Goal: Information Seeking & Learning: Learn about a topic

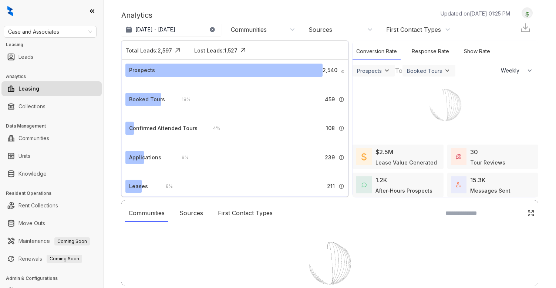
select select "******"
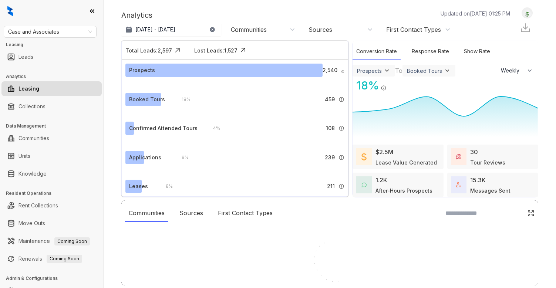
click at [524, 10] on div at bounding box center [278, 144] width 556 height 288
click at [524, 12] on div at bounding box center [278, 144] width 556 height 288
click at [527, 12] on div at bounding box center [278, 144] width 556 height 288
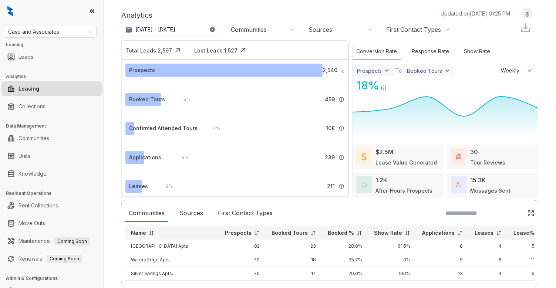
click at [523, 17] on div at bounding box center [527, 12] width 11 height 11
click at [515, 27] on div "Logout" at bounding box center [508, 25] width 45 height 10
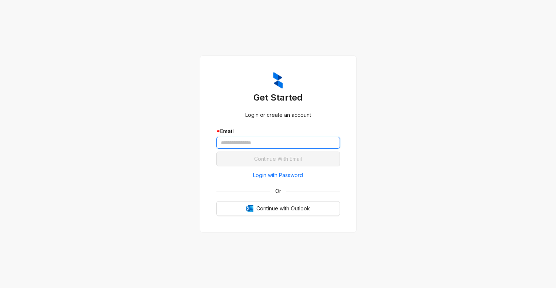
click at [278, 148] on input "text" at bounding box center [278, 143] width 124 height 12
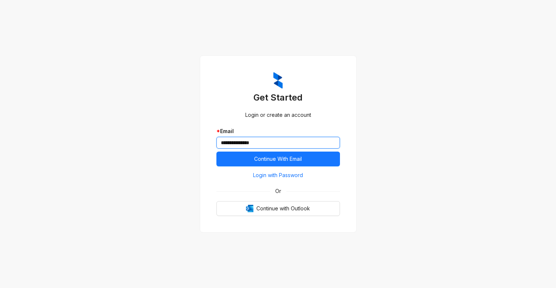
type input "**********"
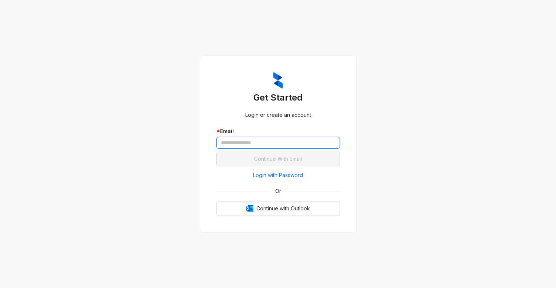
click at [238, 143] on input "text" at bounding box center [278, 143] width 124 height 12
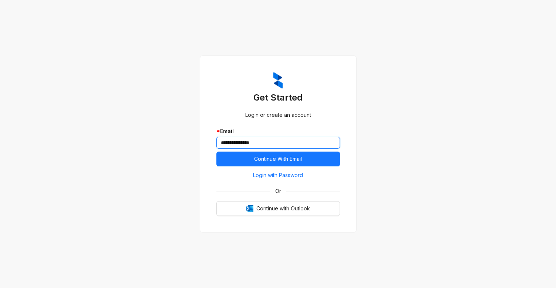
type input "**********"
click at [116, 68] on div "**********" at bounding box center [278, 144] width 556 height 288
click at [107, 127] on div "**********" at bounding box center [278, 144] width 556 height 288
click at [278, 177] on span "Login with Password" at bounding box center [278, 175] width 50 height 8
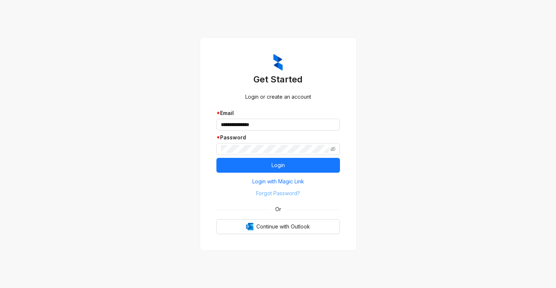
click at [269, 195] on span "Forgot Password?" at bounding box center [278, 193] width 44 height 8
click at [188, 201] on div "**********" at bounding box center [278, 144] width 556 height 288
click at [334, 145] on span at bounding box center [332, 149] width 5 height 8
click at [334, 148] on icon "eye-invisible" at bounding box center [332, 149] width 5 height 5
click at [295, 104] on div "**********" at bounding box center [278, 144] width 124 height 181
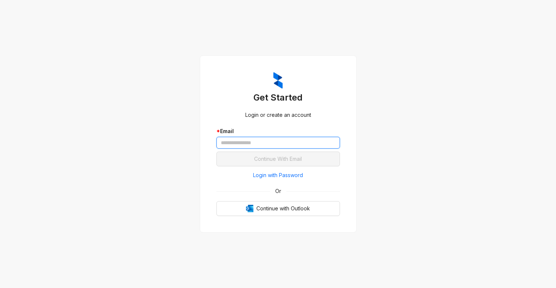
click at [270, 141] on input "text" at bounding box center [278, 143] width 124 height 12
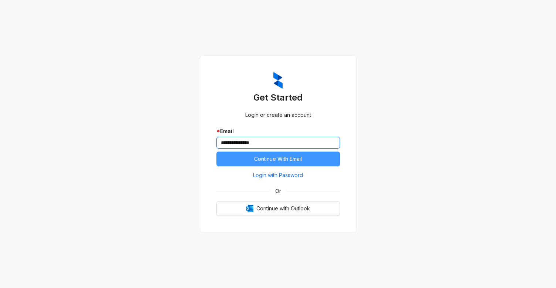
type input "**********"
click at [270, 158] on span "Continue With Email" at bounding box center [278, 159] width 48 height 8
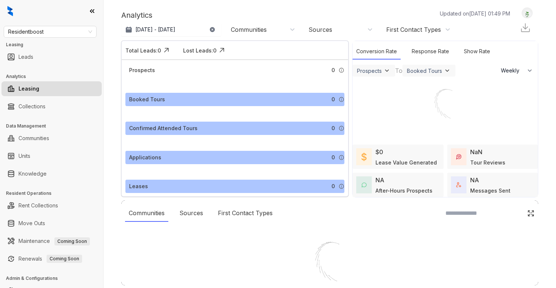
select select "******"
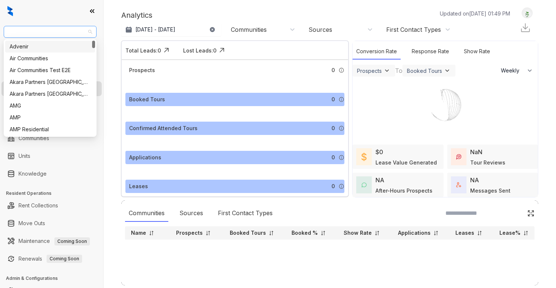
click at [73, 33] on span "Residentboost" at bounding box center [50, 31] width 84 height 11
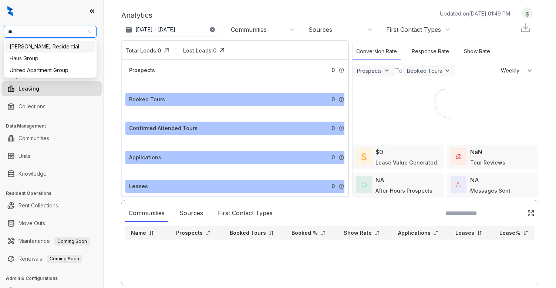
type input "***"
click at [36, 48] on div "[PERSON_NAME] Residential" at bounding box center [50, 47] width 81 height 8
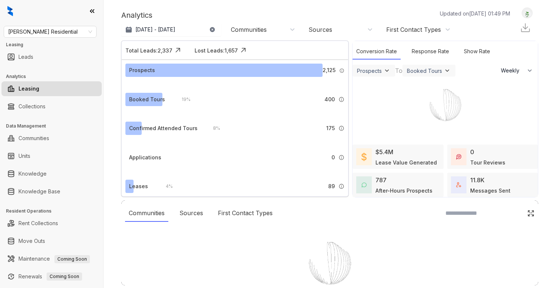
select select "******"
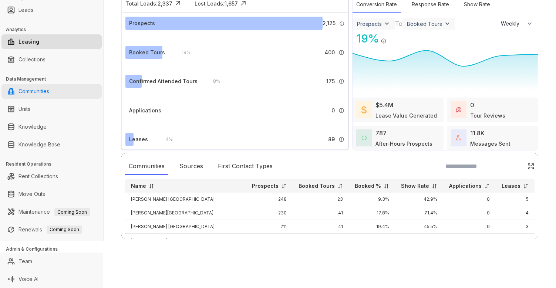
scroll to position [38, 0]
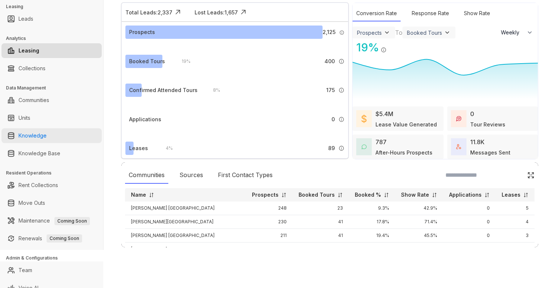
click at [36, 135] on link "Knowledge" at bounding box center [33, 135] width 28 height 15
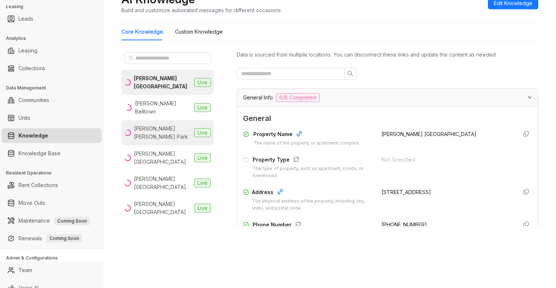
click at [146, 125] on div "[PERSON_NAME] [PERSON_NAME] Park" at bounding box center [162, 133] width 57 height 16
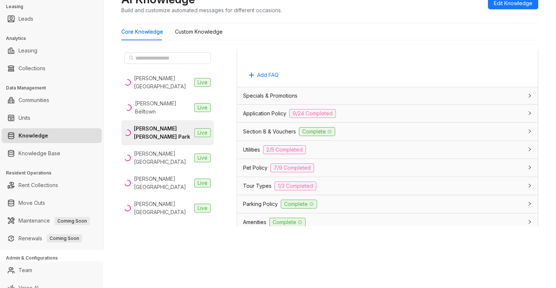
scroll to position [474, 0]
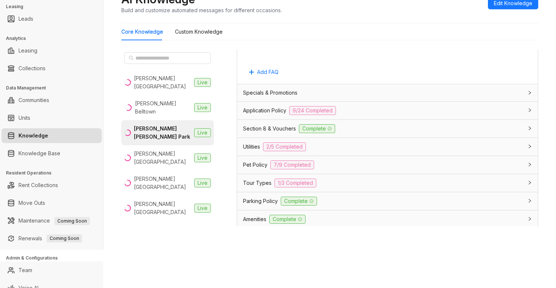
click at [256, 182] on span "Tour Types" at bounding box center [257, 183] width 28 height 8
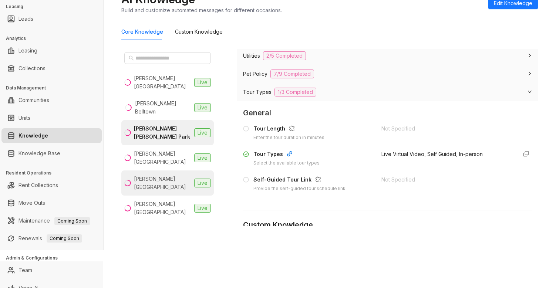
click at [155, 175] on div "Griffis Cherry Creek North" at bounding box center [162, 183] width 57 height 16
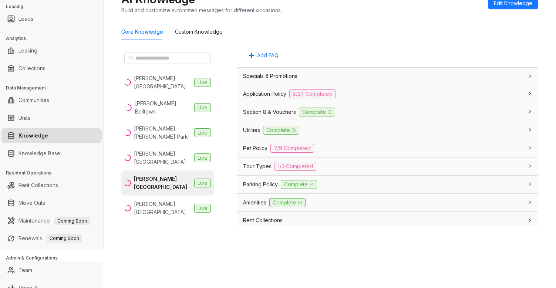
scroll to position [519, 0]
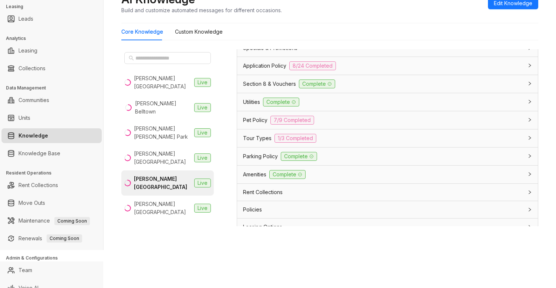
click at [255, 141] on span "Tour Types" at bounding box center [257, 138] width 28 height 8
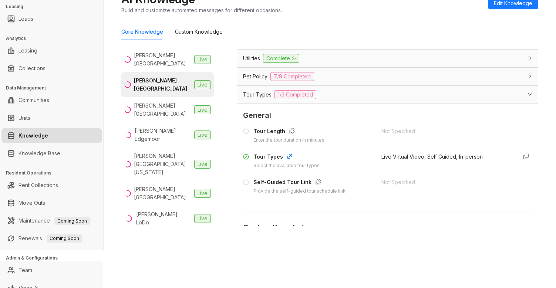
scroll to position [127, 0]
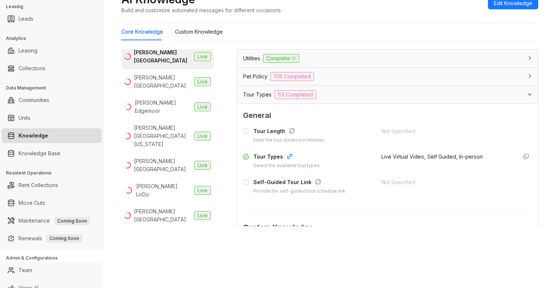
click at [164, 233] on div "Griffis North Creek" at bounding box center [162, 241] width 57 height 16
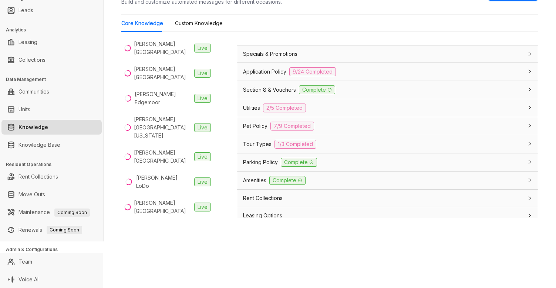
scroll to position [497, 0]
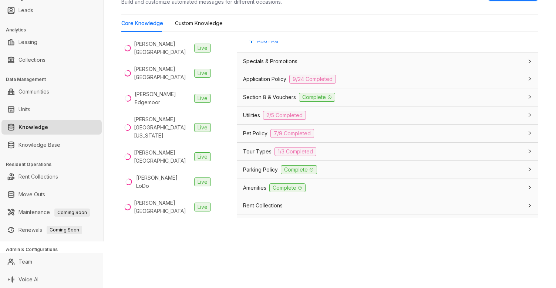
click at [264, 156] on div "Tour Types 1/3 Completed" at bounding box center [383, 151] width 280 height 9
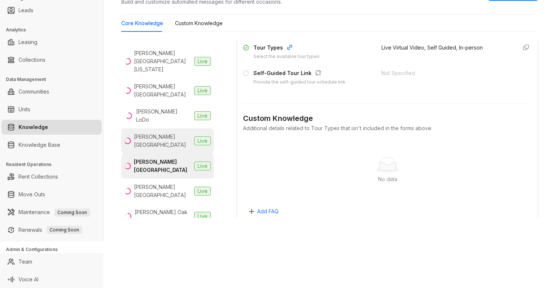
scroll to position [387, 0]
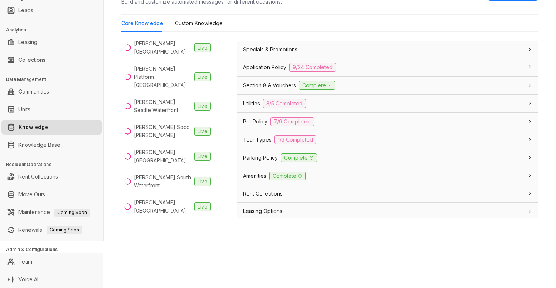
scroll to position [529, 0]
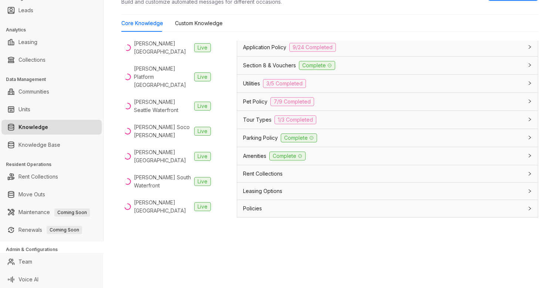
click at [332, 124] on div "Tour Types 1/3 Completed" at bounding box center [383, 119] width 280 height 9
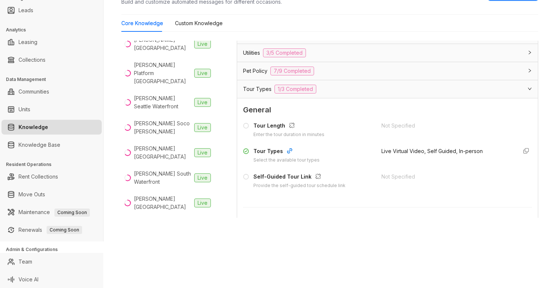
scroll to position [47, 0]
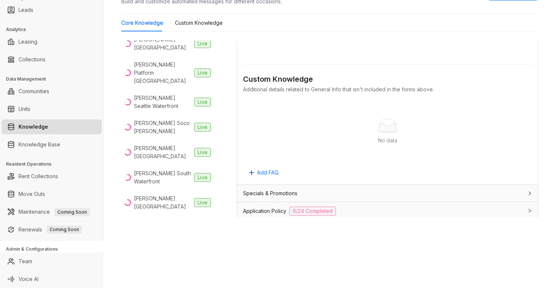
scroll to position [462, 0]
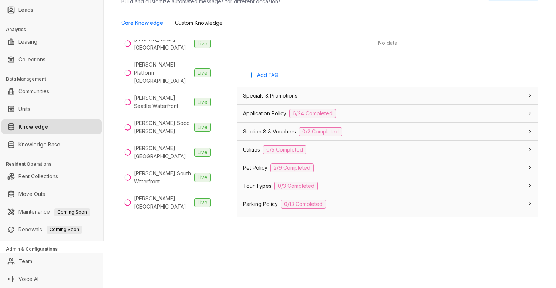
click at [341, 185] on div "Tour Types 0/3 Completed" at bounding box center [383, 186] width 280 height 9
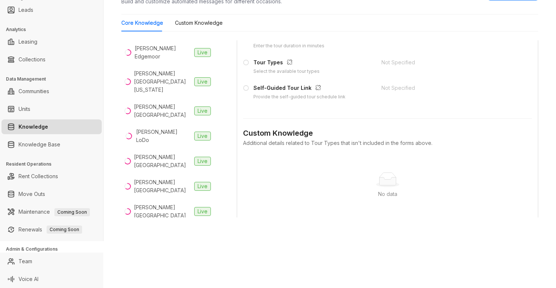
scroll to position [0, 0]
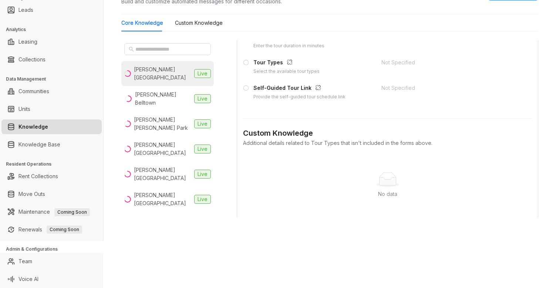
click at [154, 71] on div "Griffis Belleview Station" at bounding box center [162, 73] width 57 height 16
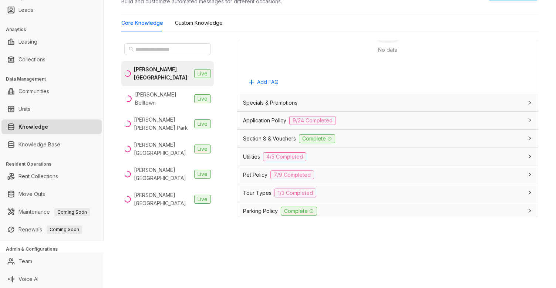
scroll to position [468, 0]
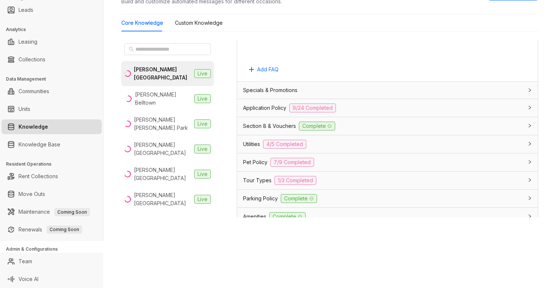
click at [267, 181] on span "Tour Types" at bounding box center [257, 181] width 28 height 8
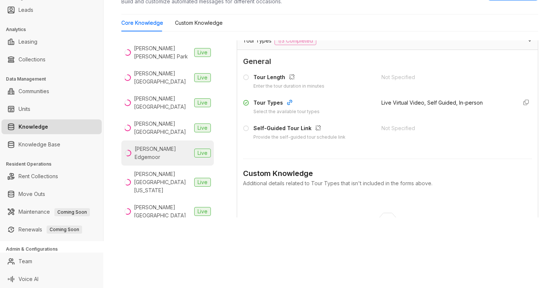
scroll to position [74, 0]
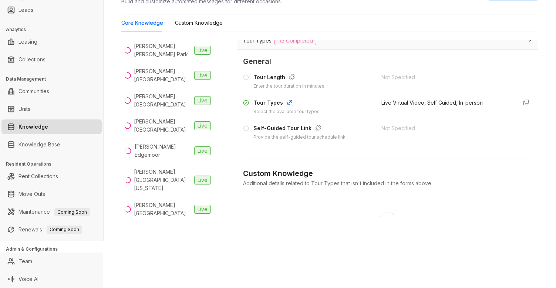
click at [158, 222] on li "Griffis LoDo Live" at bounding box center [167, 234] width 93 height 25
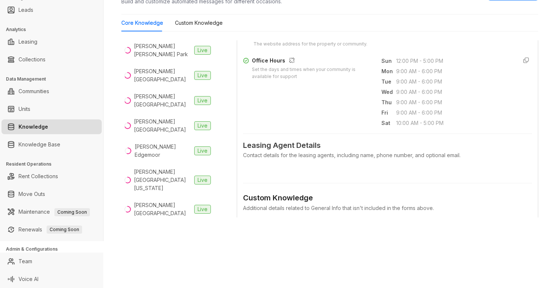
scroll to position [259, 0]
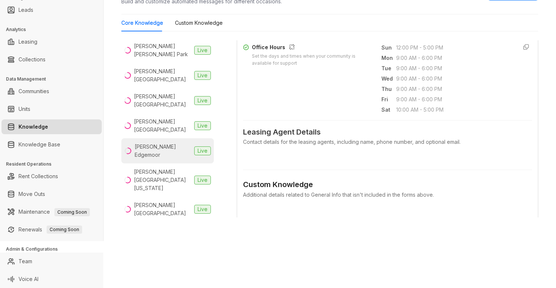
click at [165, 138] on li "Griffis Edgemoor Live" at bounding box center [167, 150] width 93 height 25
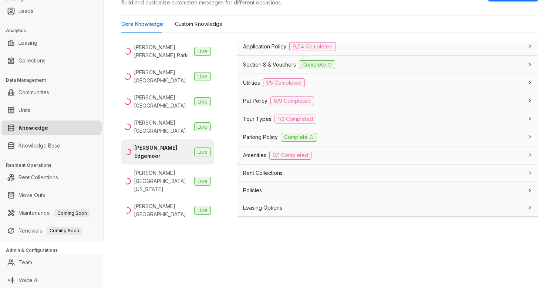
scroll to position [546, 0]
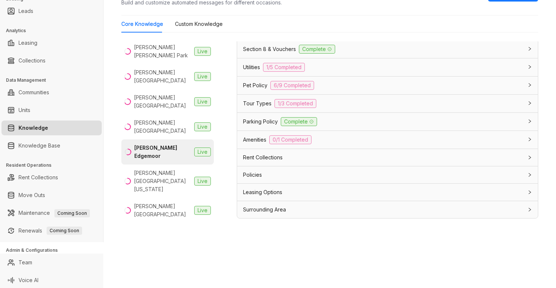
click at [265, 100] on span "Tour Types" at bounding box center [257, 104] width 28 height 8
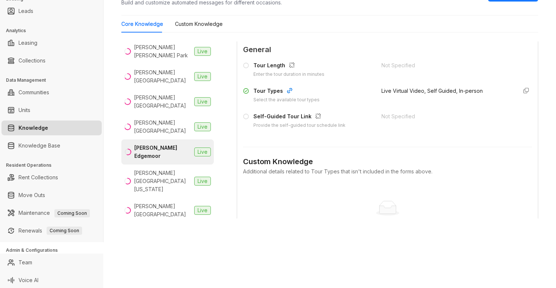
scroll to position [619, 0]
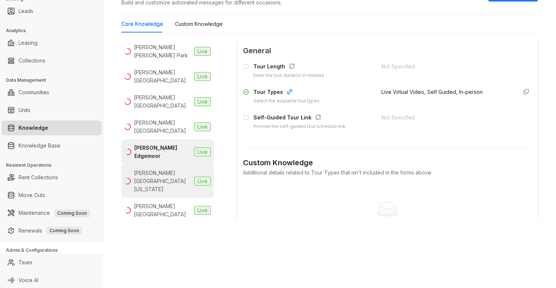
click at [170, 169] on div "Griffis Lake Washington" at bounding box center [162, 181] width 57 height 24
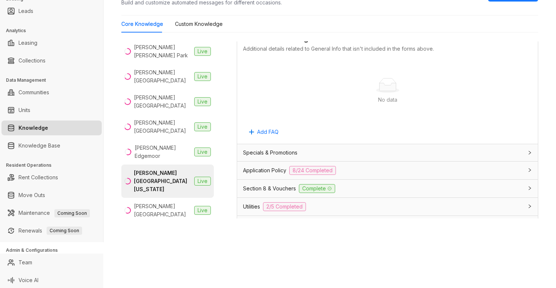
scroll to position [483, 0]
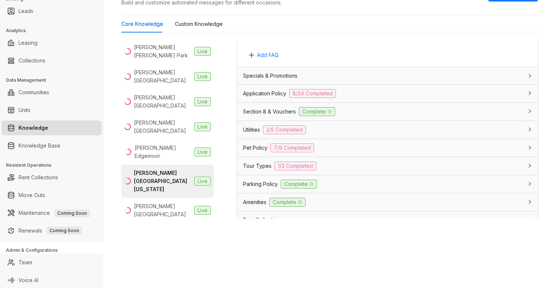
click at [249, 165] on span "Tour Types" at bounding box center [257, 166] width 28 height 8
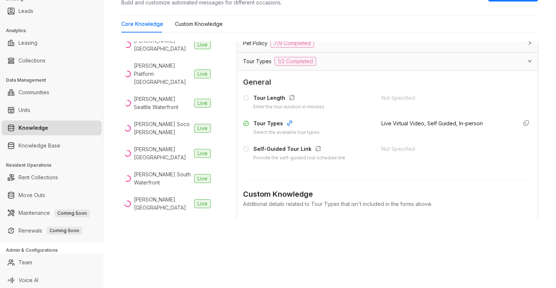
scroll to position [47, 0]
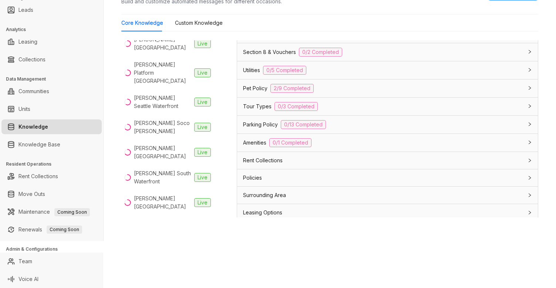
scroll to position [546, 0]
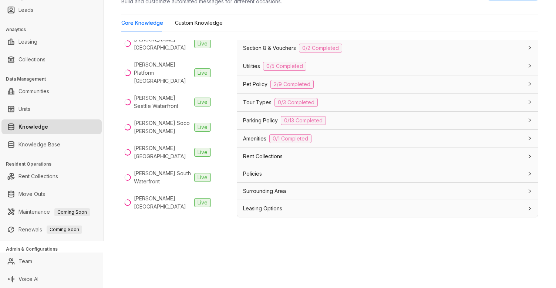
click at [360, 103] on div "Tour Types 0/3 Completed" at bounding box center [383, 102] width 280 height 9
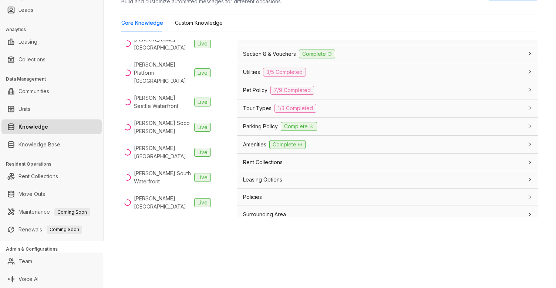
scroll to position [546, 0]
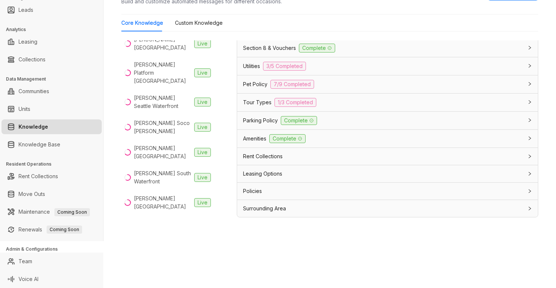
click at [363, 95] on div "Tour Types 1/3 Completed" at bounding box center [387, 103] width 301 height 18
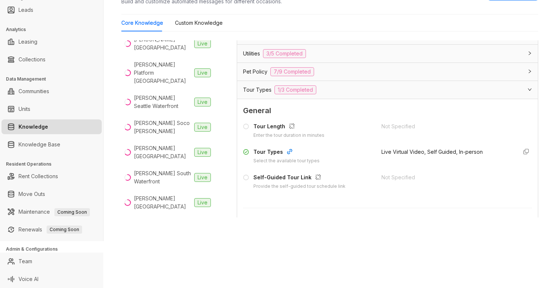
scroll to position [558, 0]
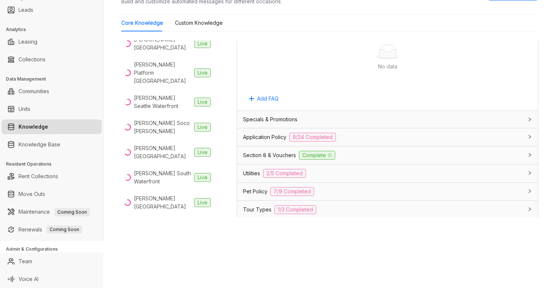
scroll to position [457, 0]
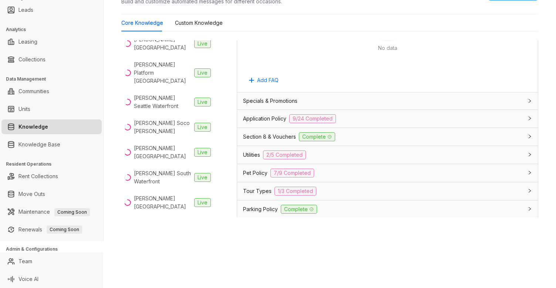
click at [259, 192] on span "Tour Types" at bounding box center [257, 191] width 28 height 8
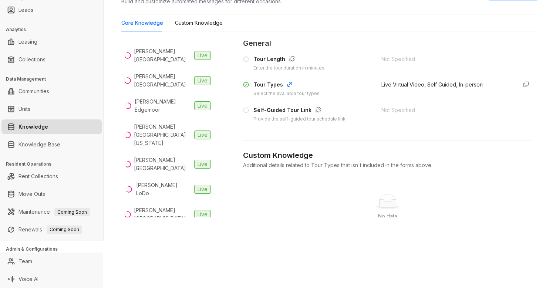
scroll to position [0, 0]
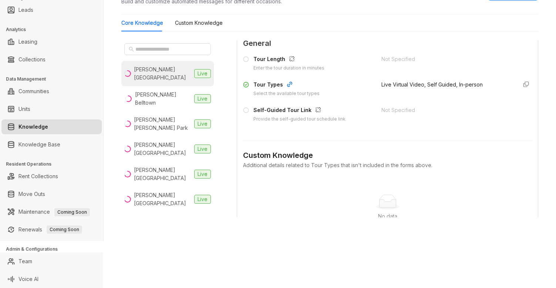
click at [150, 72] on div "Griffis Belleview Station" at bounding box center [162, 73] width 57 height 16
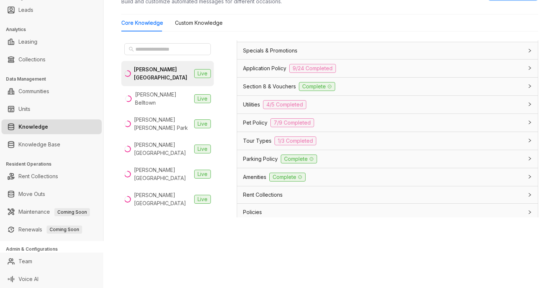
scroll to position [546, 0]
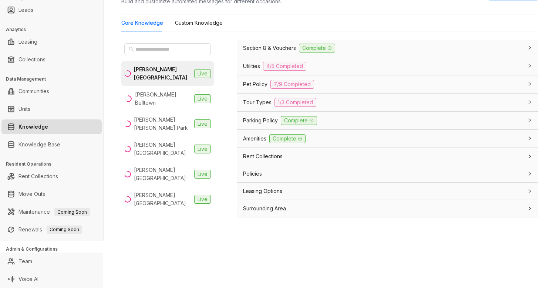
click at [331, 106] on div "Tour Types 1/3 Completed" at bounding box center [383, 102] width 280 height 9
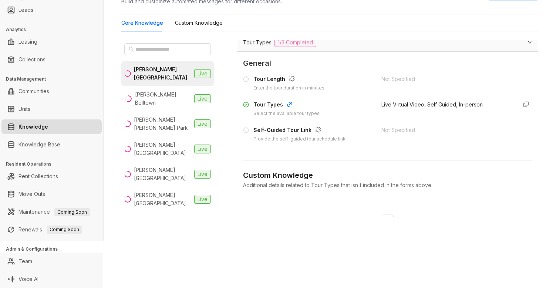
scroll to position [608, 0]
